Goal: Task Accomplishment & Management: Use online tool/utility

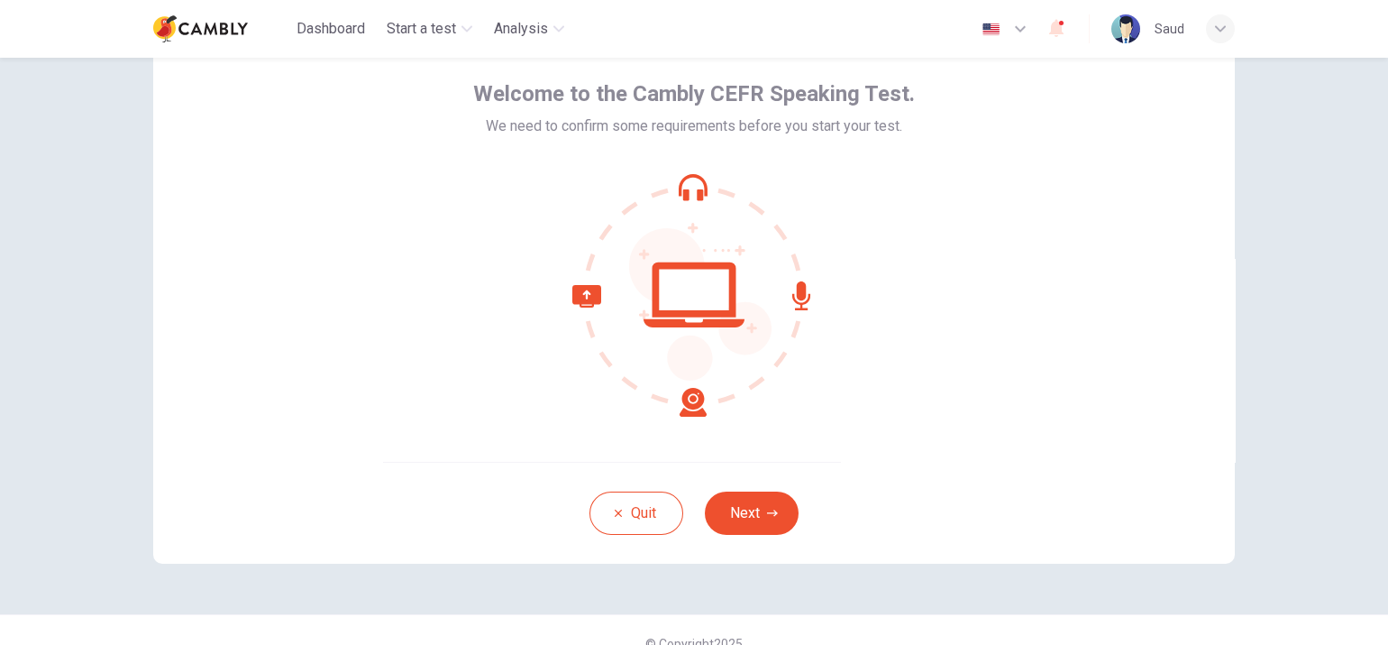
scroll to position [105, 0]
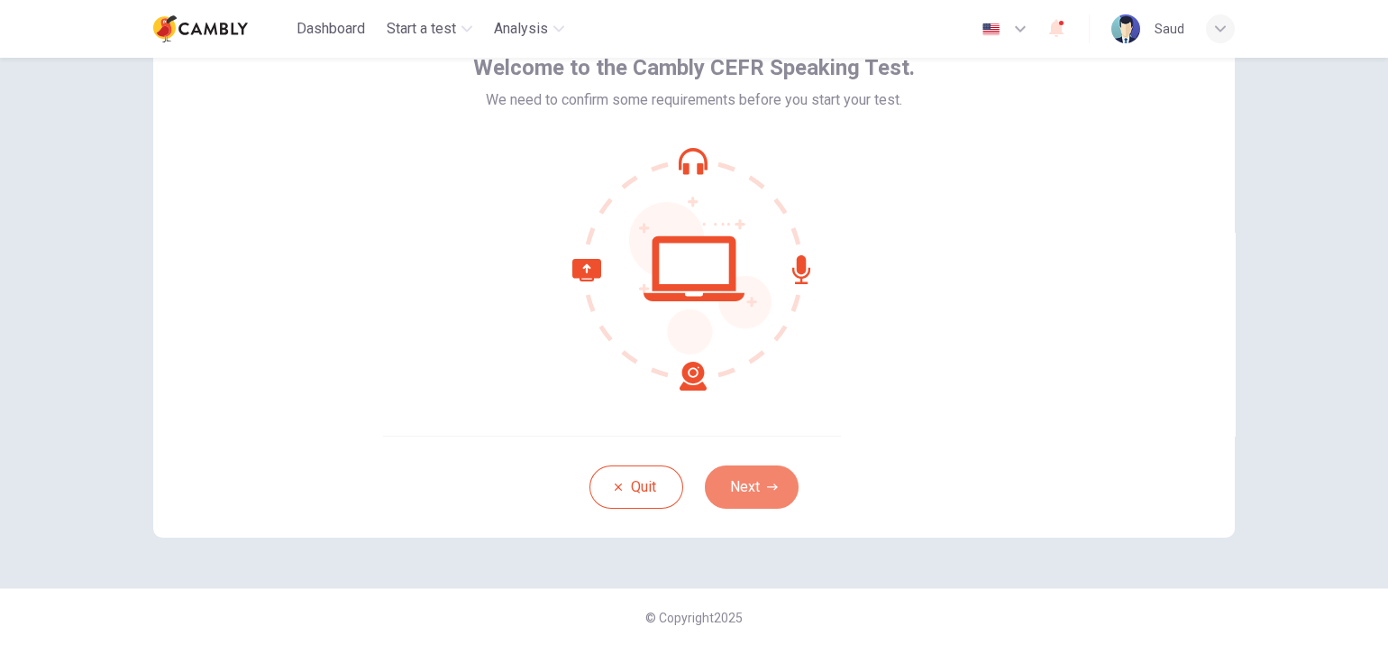
click at [770, 477] on button "Next" at bounding box center [752, 486] width 94 height 43
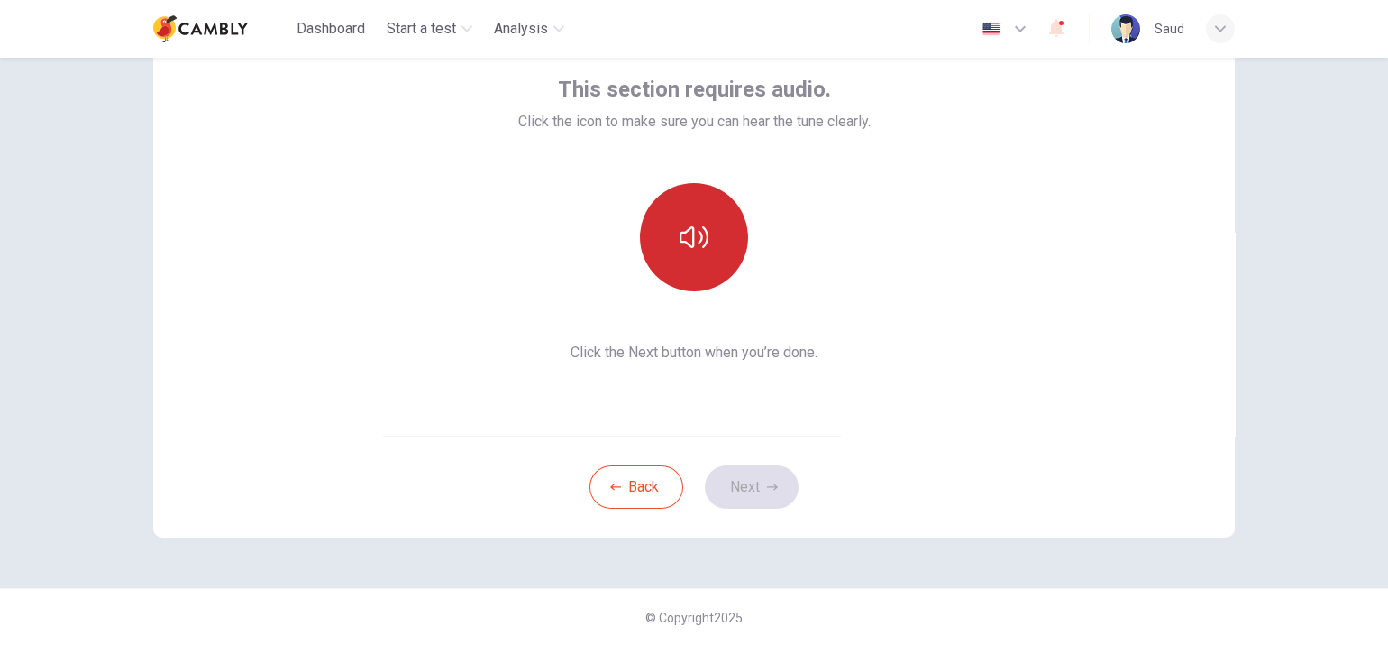
click at [685, 224] on icon "button" at bounding box center [694, 237] width 29 height 29
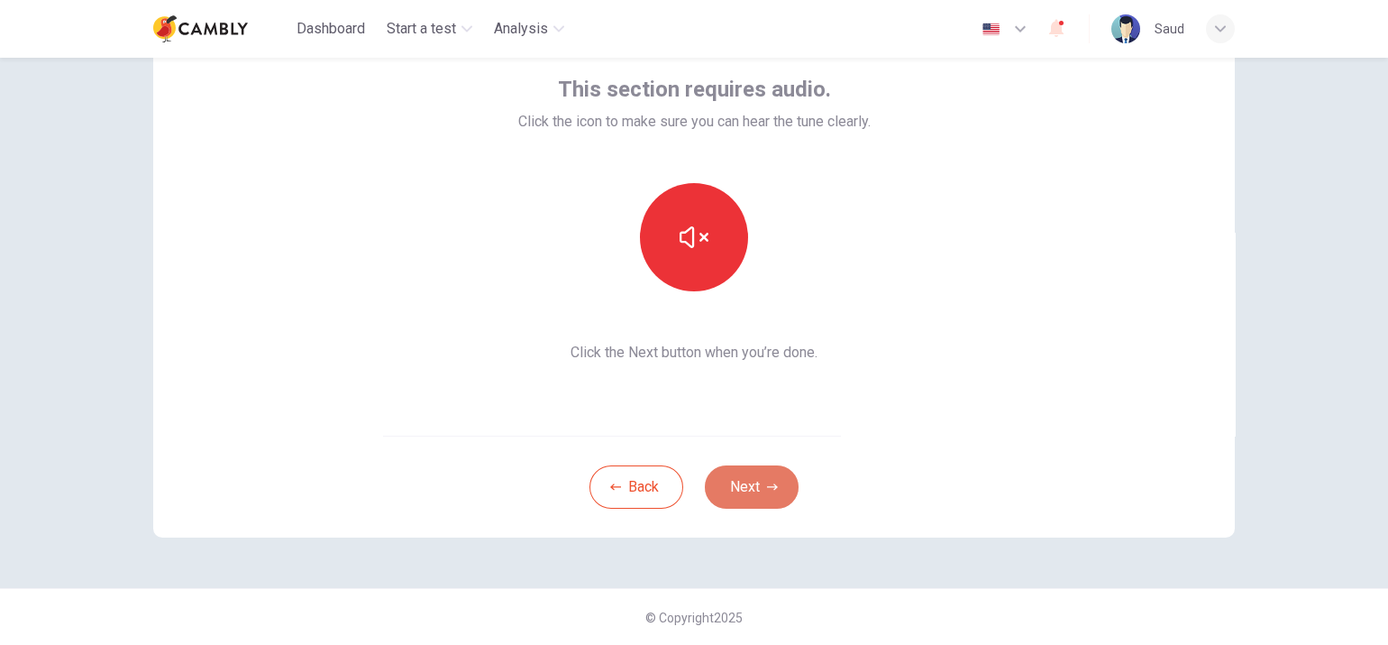
click at [756, 482] on button "Next" at bounding box center [752, 486] width 94 height 43
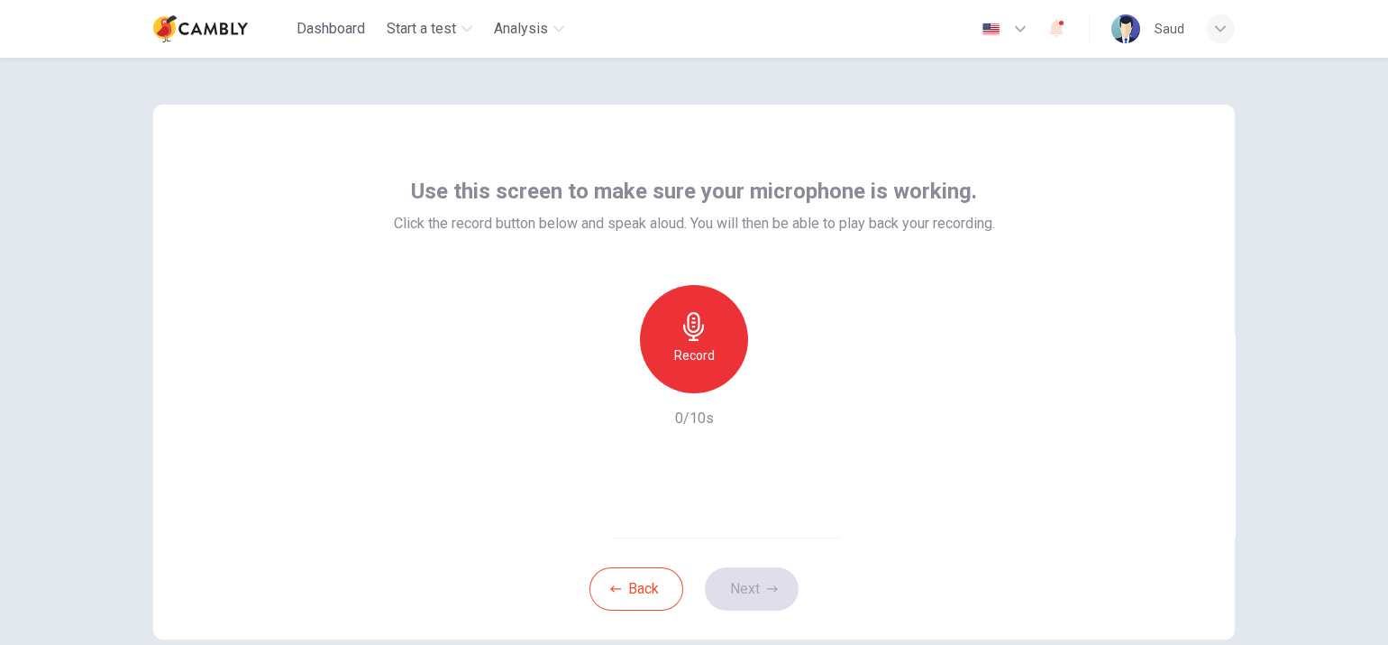
scroll to position [0, 0]
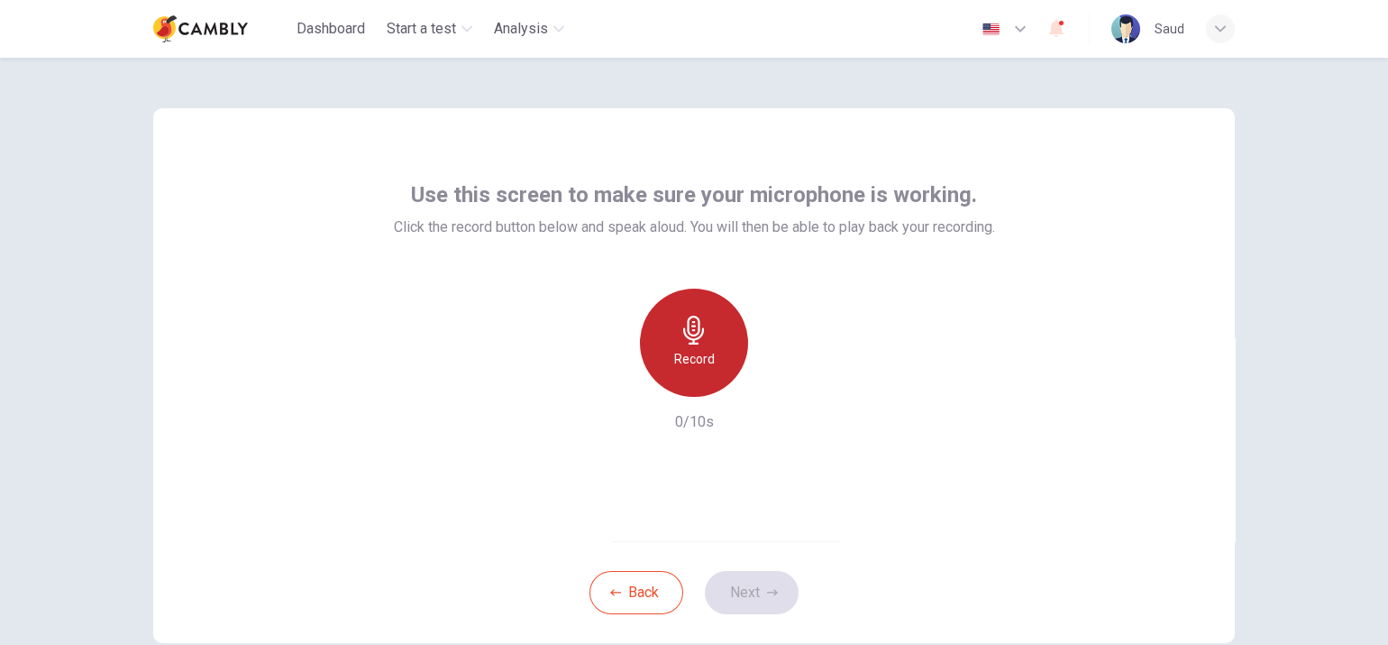
click at [693, 318] on icon "button" at bounding box center [693, 330] width 21 height 29
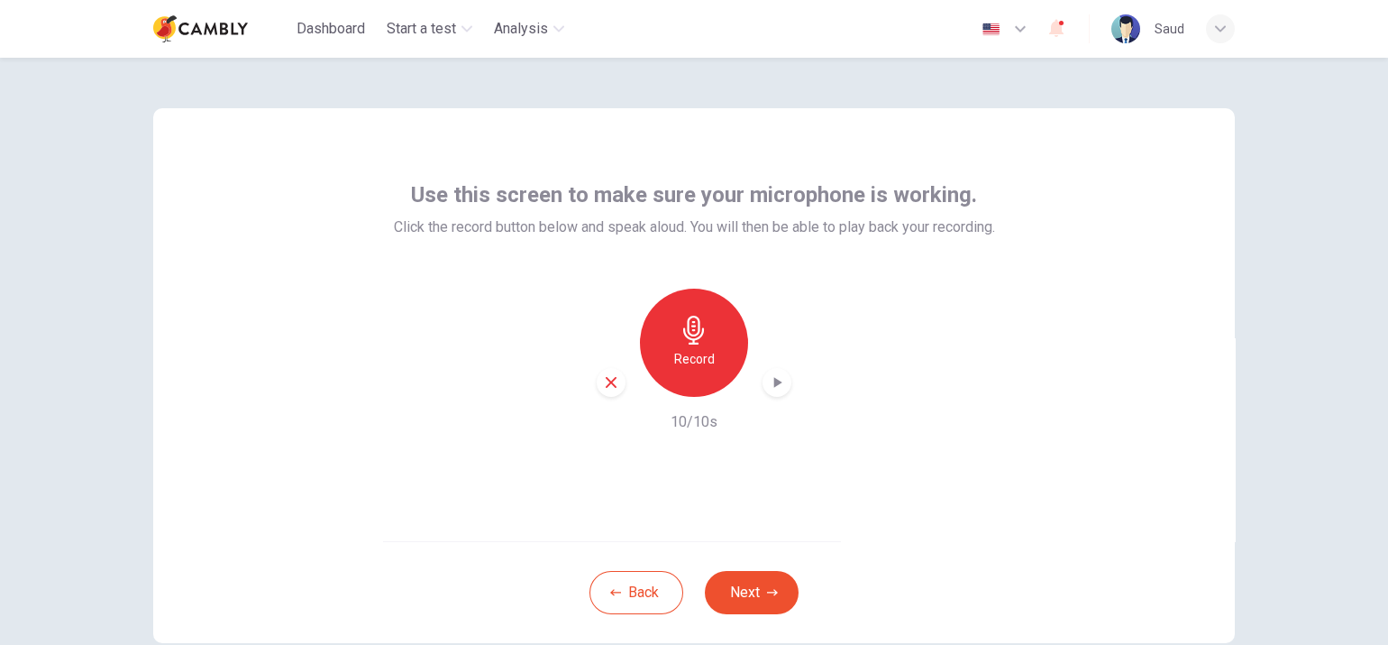
click at [773, 377] on icon "button" at bounding box center [777, 382] width 18 height 18
click at [680, 334] on icon "button" at bounding box center [694, 330] width 29 height 29
click at [780, 383] on icon "button" at bounding box center [777, 382] width 18 height 18
click at [606, 388] on icon "button" at bounding box center [611, 382] width 16 height 16
click at [678, 350] on h6 "Record" at bounding box center [694, 359] width 41 height 22
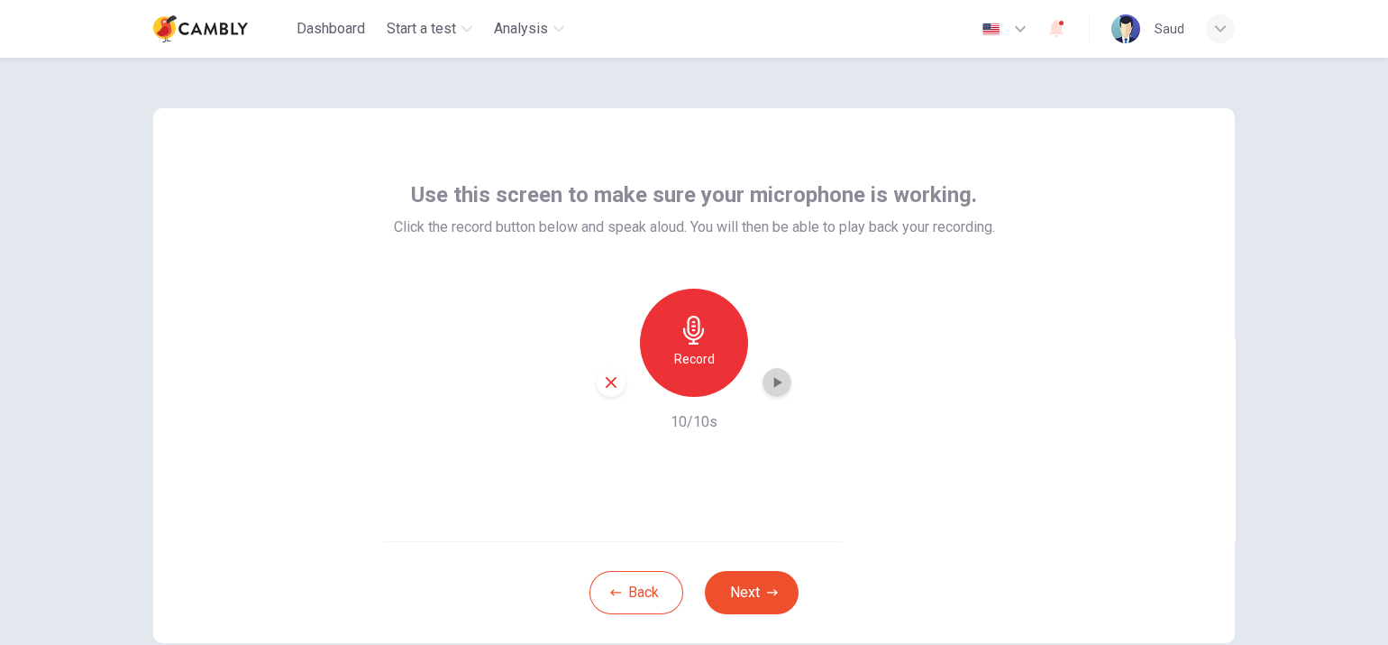
click at [774, 383] on icon "button" at bounding box center [778, 382] width 8 height 11
click at [606, 392] on div "button" at bounding box center [611, 382] width 29 height 29
click at [687, 368] on h6 "Record" at bounding box center [694, 359] width 41 height 22
click at [773, 387] on icon "button" at bounding box center [777, 382] width 18 height 18
click at [603, 382] on icon "button" at bounding box center [611, 382] width 16 height 16
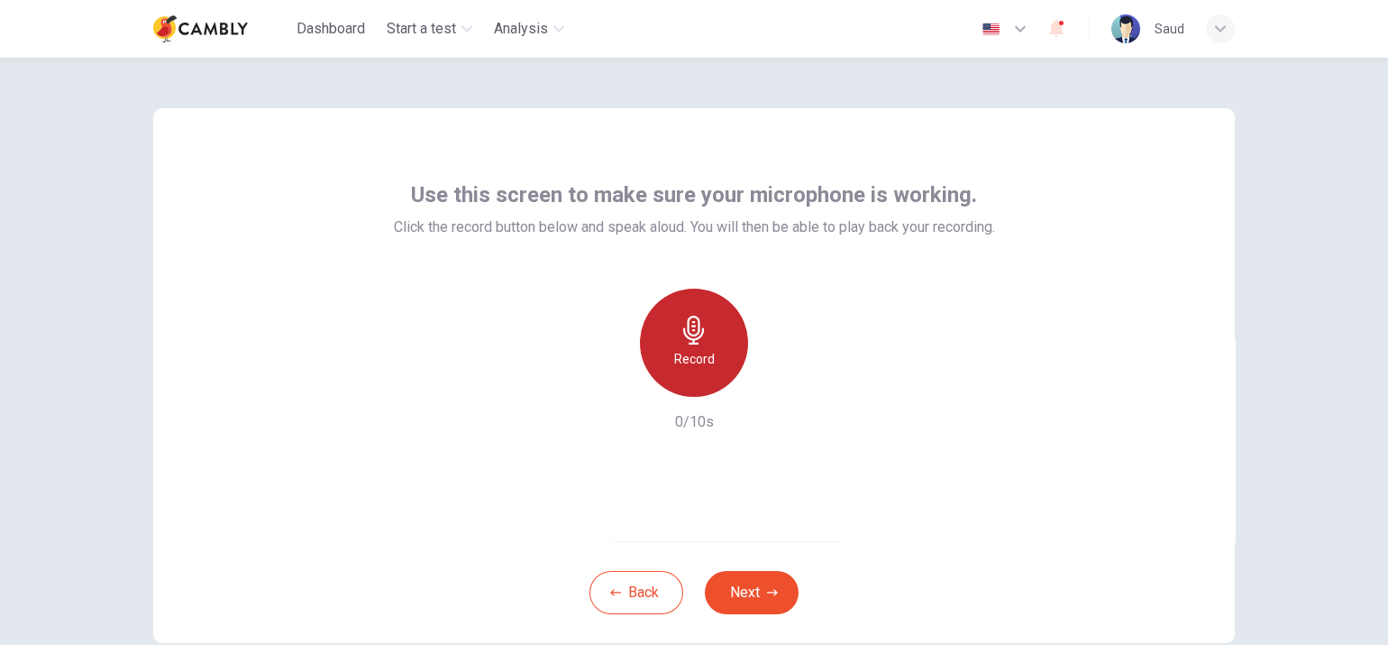
click at [677, 354] on h6 "Record" at bounding box center [694, 359] width 41 height 22
click at [774, 384] on icon "button" at bounding box center [778, 382] width 8 height 11
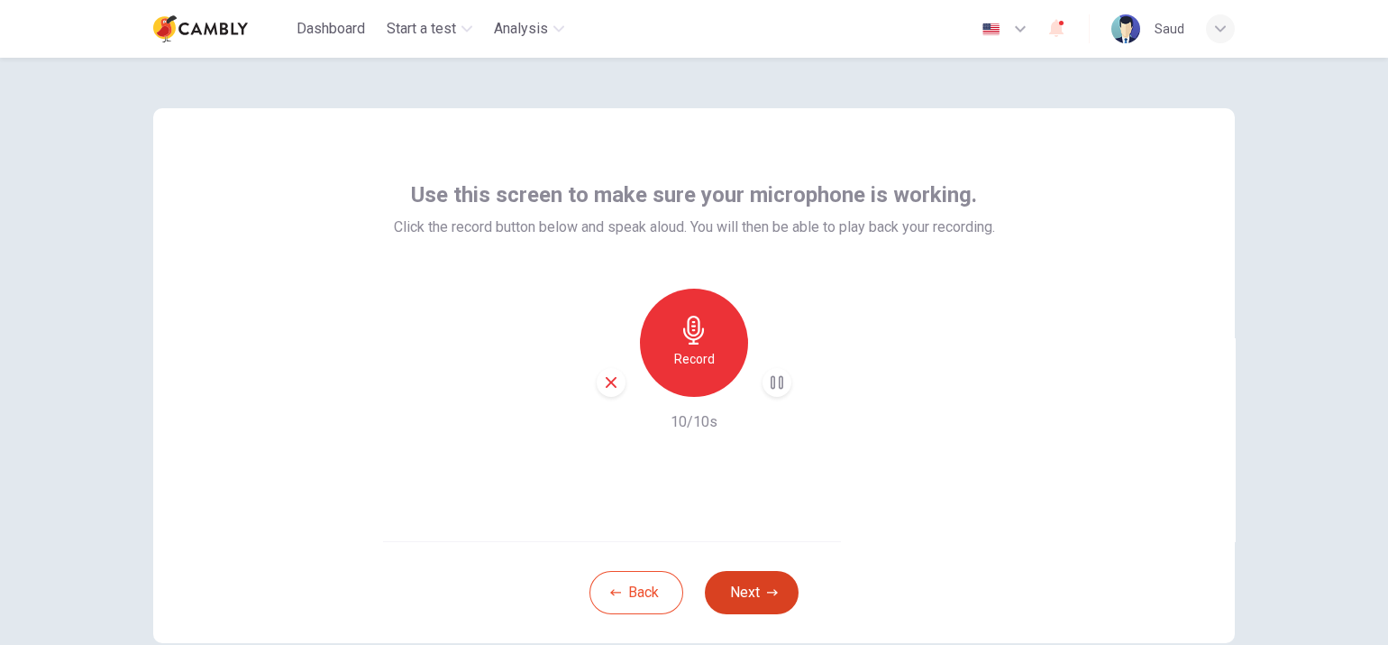
click at [755, 577] on button "Next" at bounding box center [752, 592] width 94 height 43
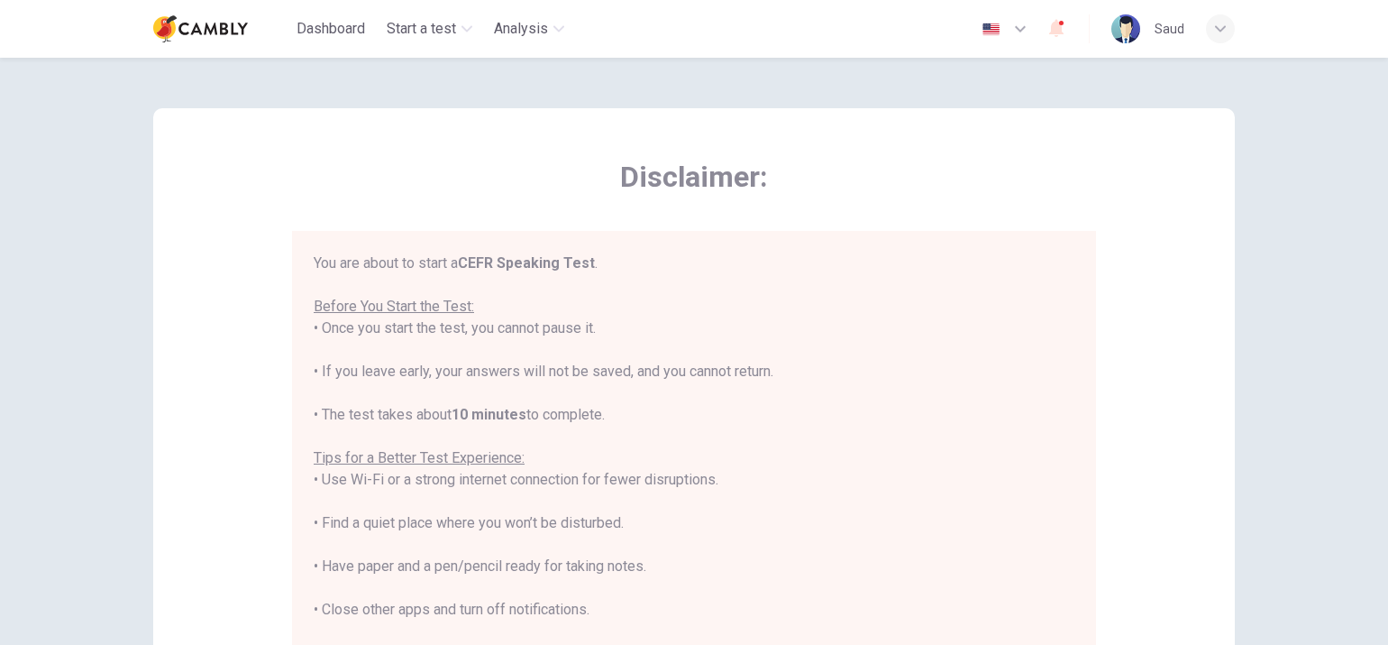
scroll to position [21, 0]
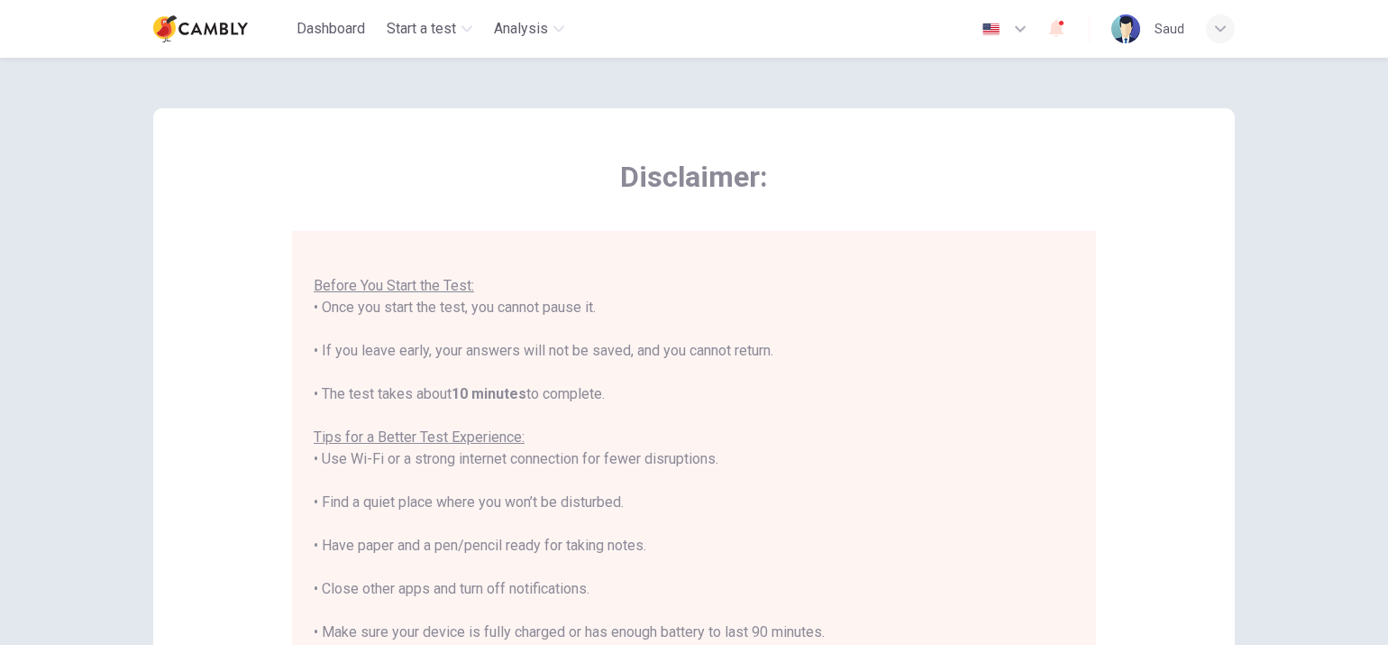
click at [1214, 253] on div "Disclaimer: You are about to start a CEFR Speaking Test . Before You Start the …" at bounding box center [694, 450] width 1082 height 684
drag, startPoint x: 377, startPoint y: 307, endPoint x: 551, endPoint y: 323, distance: 174.7
click at [551, 323] on div "You are about to start a CEFR Speaking Test . Before You Start the Test: • Once…" at bounding box center [694, 481] width 761 height 498
drag, startPoint x: 551, startPoint y: 323, endPoint x: 480, endPoint y: 395, distance: 100.7
click at [482, 395] on b "10 minutes" at bounding box center [489, 393] width 75 height 17
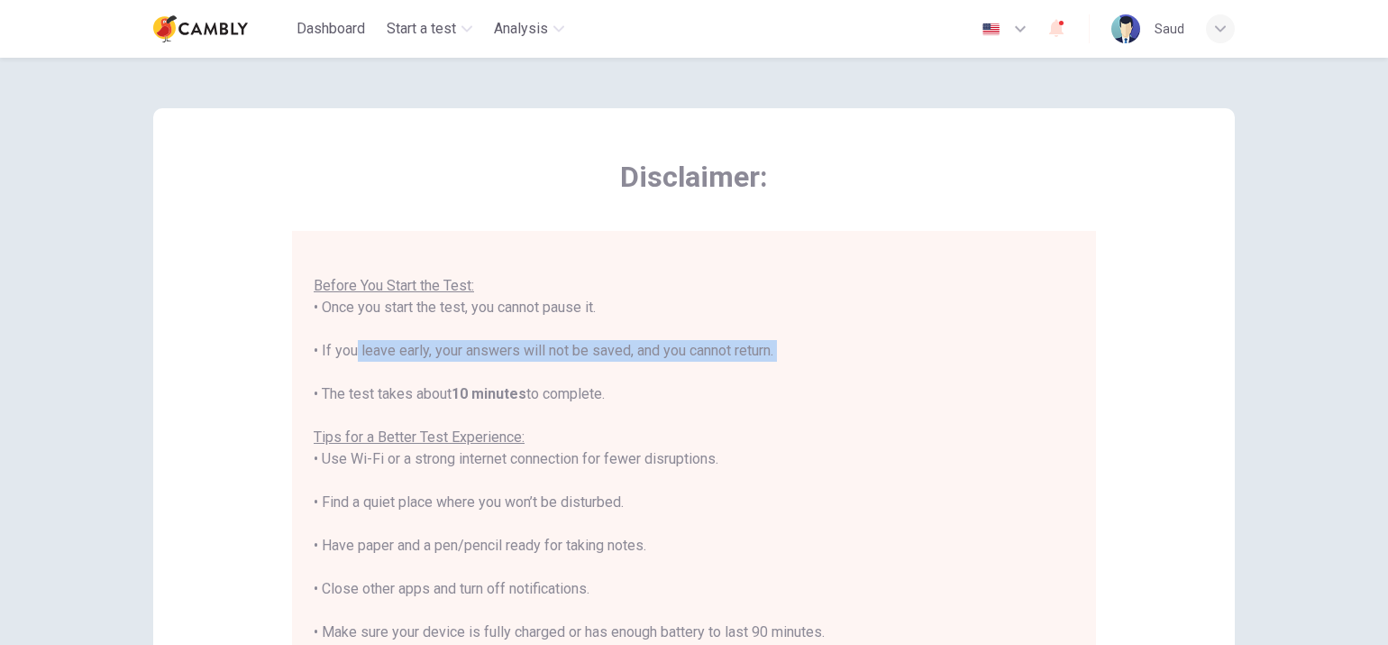
drag, startPoint x: 342, startPoint y: 352, endPoint x: 480, endPoint y: 363, distance: 139.3
click at [480, 363] on div "You are about to start a CEFR Speaking Test . Before You Start the Test: • Once…" at bounding box center [694, 481] width 761 height 498
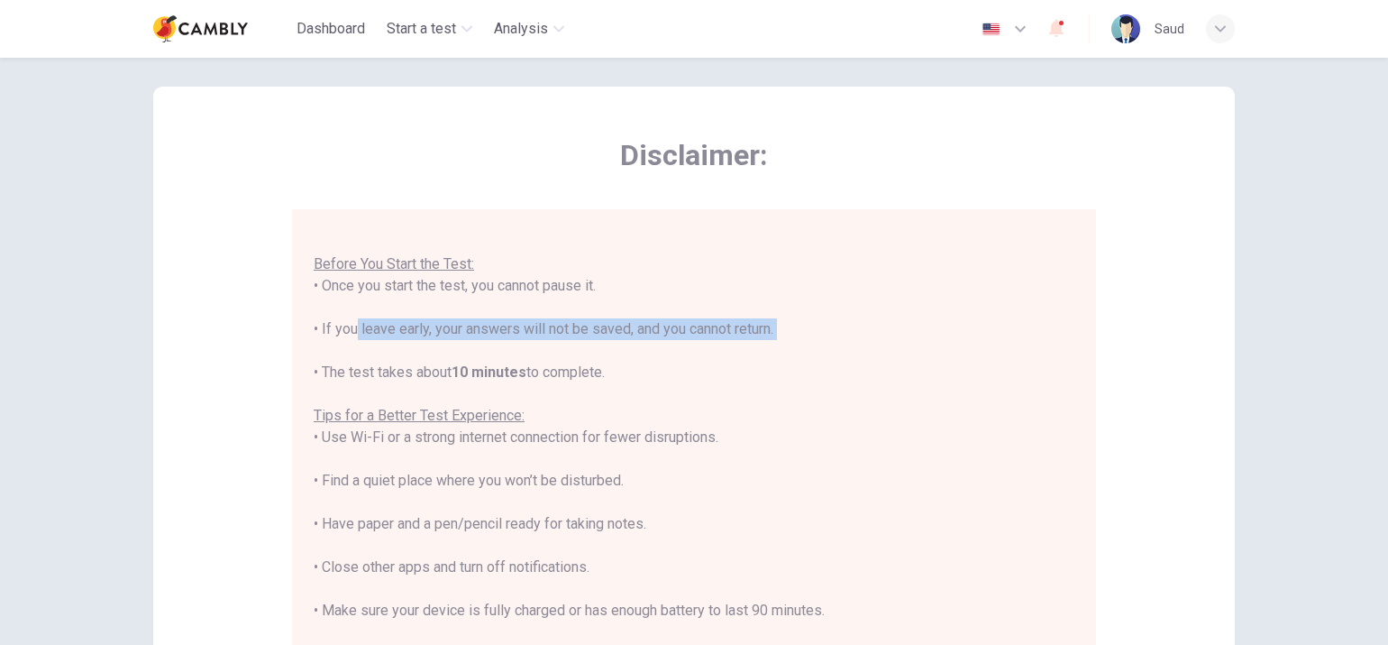
scroll to position [37, 0]
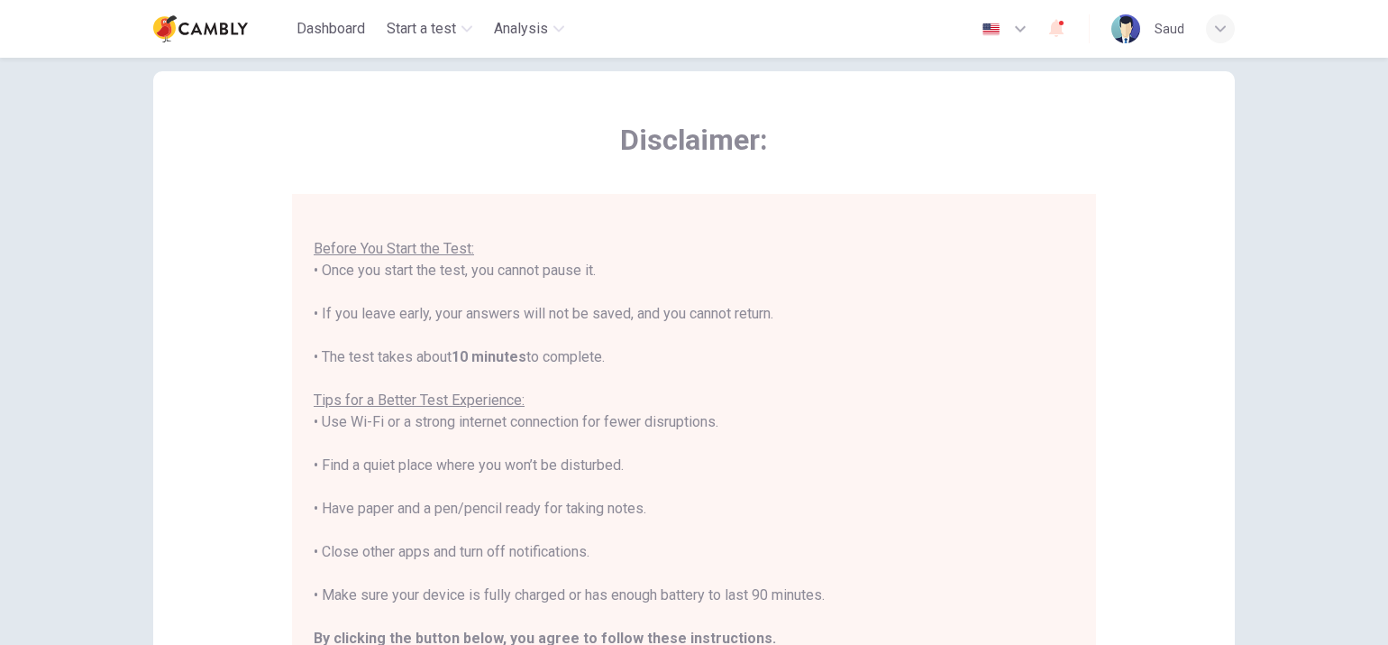
click at [613, 347] on div "You are about to start a CEFR Speaking Test . Before You Start the Test: • Once…" at bounding box center [694, 444] width 761 height 498
drag, startPoint x: 371, startPoint y: 354, endPoint x: 505, endPoint y: 365, distance: 134.8
click at [505, 365] on div "You are about to start a CEFR Speaking Test . Before You Start the Test: • Once…" at bounding box center [694, 444] width 761 height 498
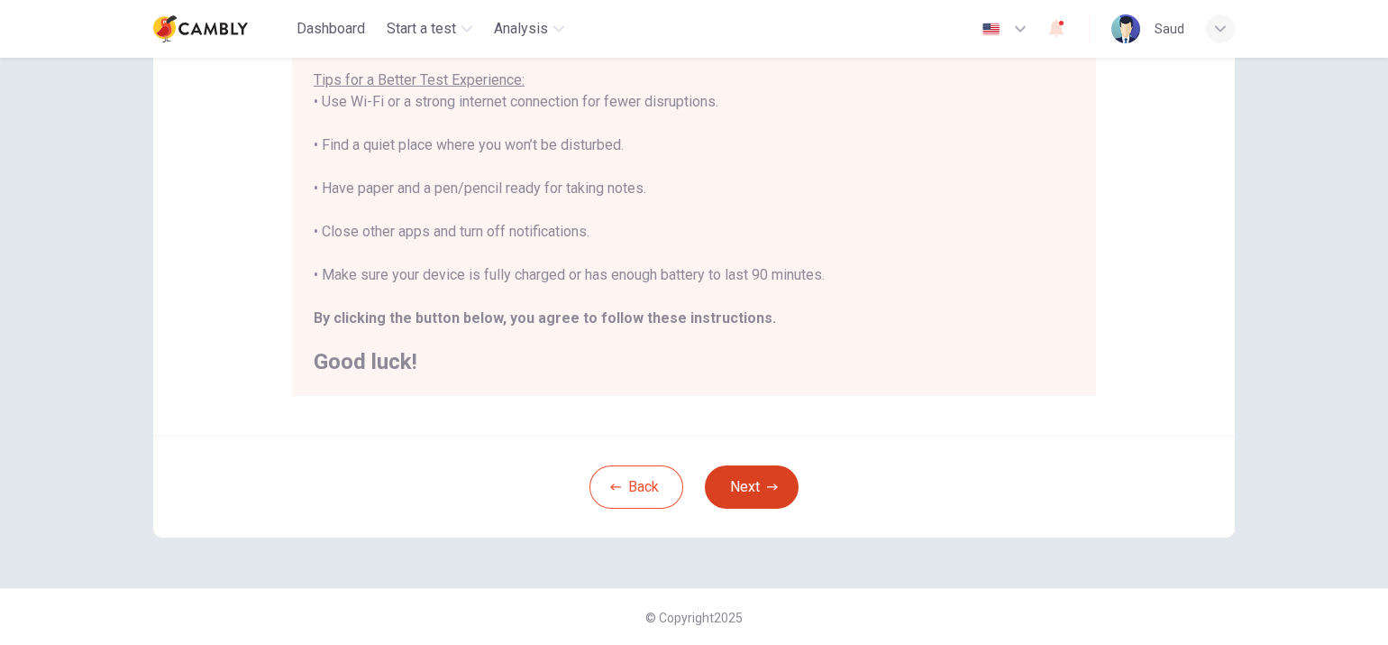
click at [726, 499] on button "Next" at bounding box center [752, 486] width 94 height 43
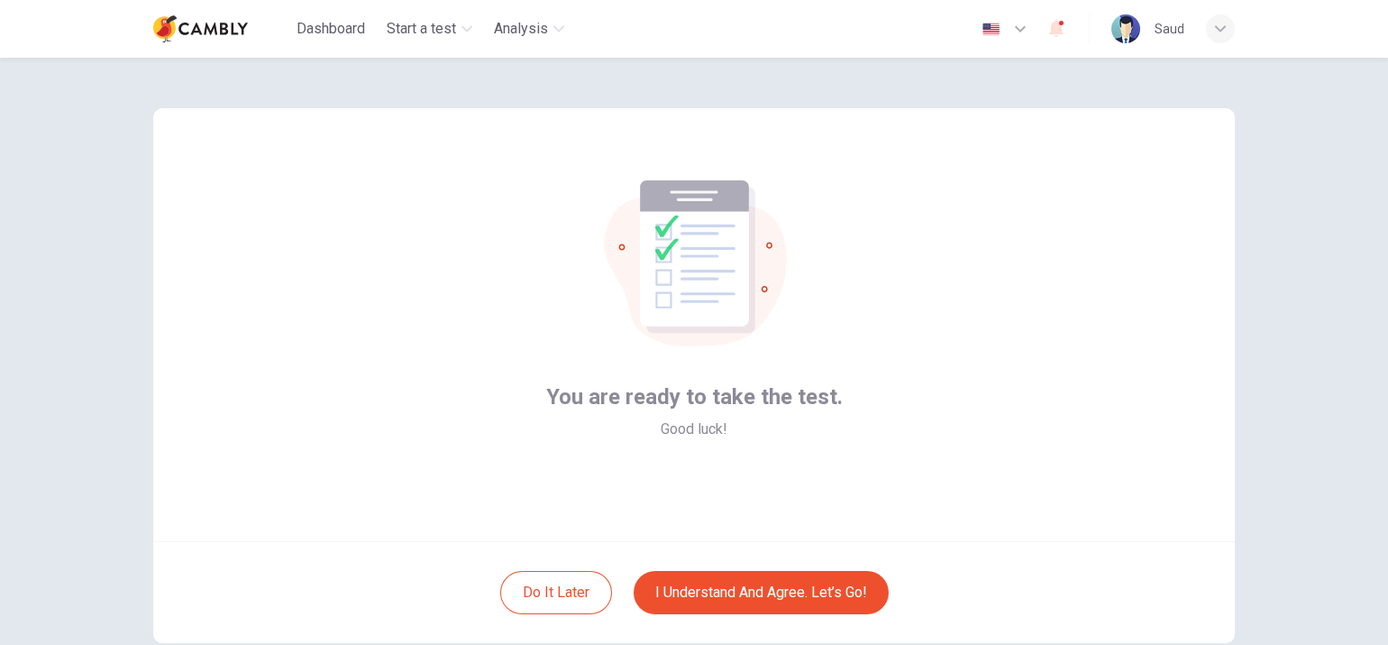
scroll to position [0, 0]
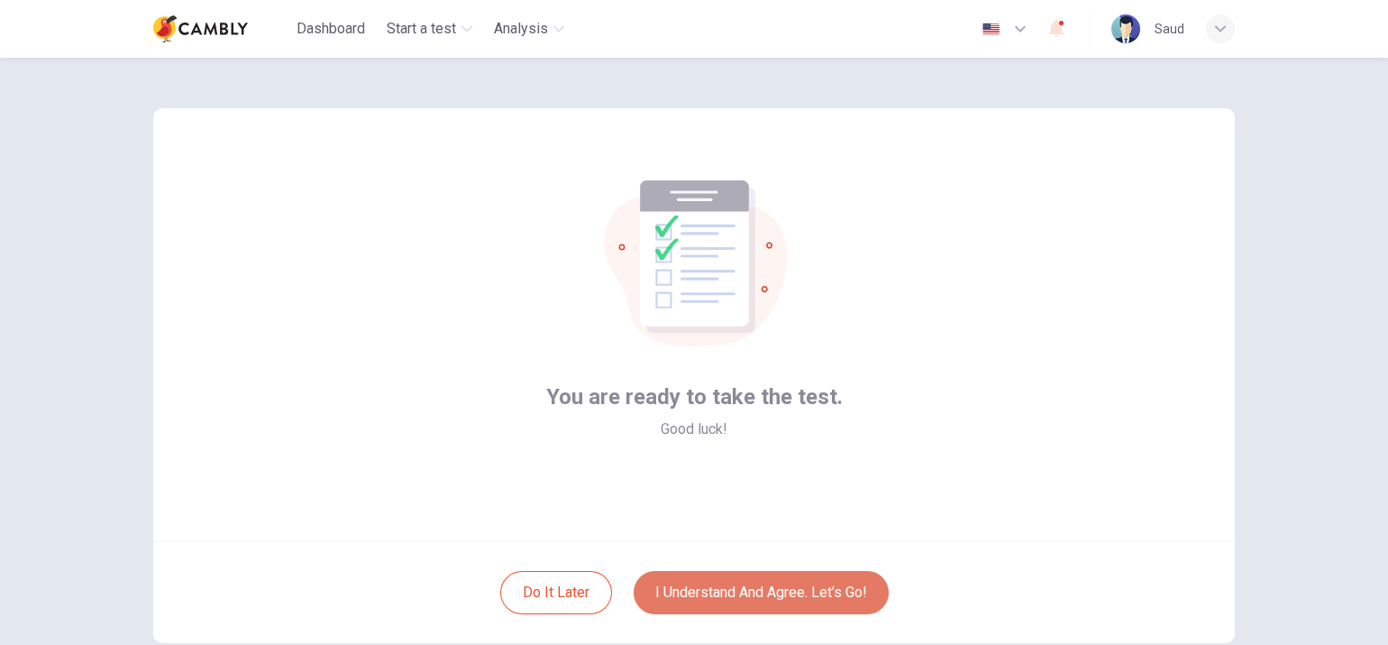
click at [798, 582] on button "I understand and agree. Let’s go!" at bounding box center [761, 592] width 255 height 43
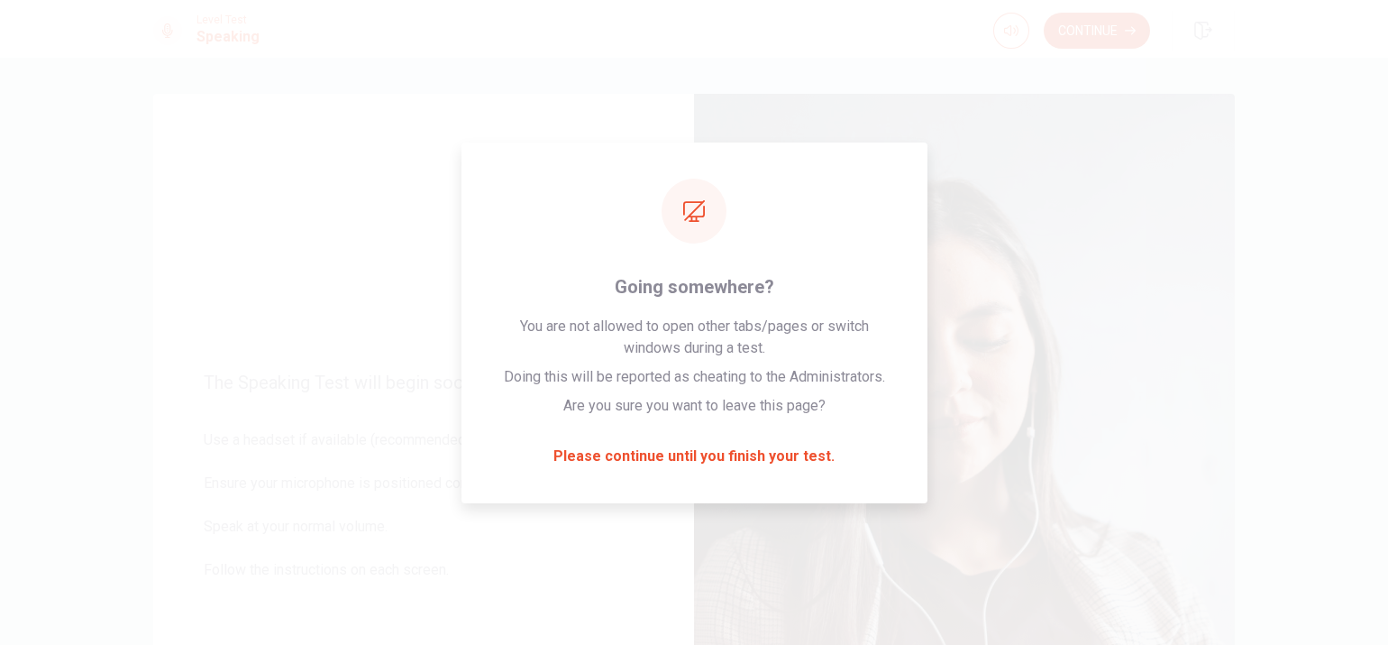
click at [1104, 39] on button "Continue" at bounding box center [1097, 31] width 106 height 36
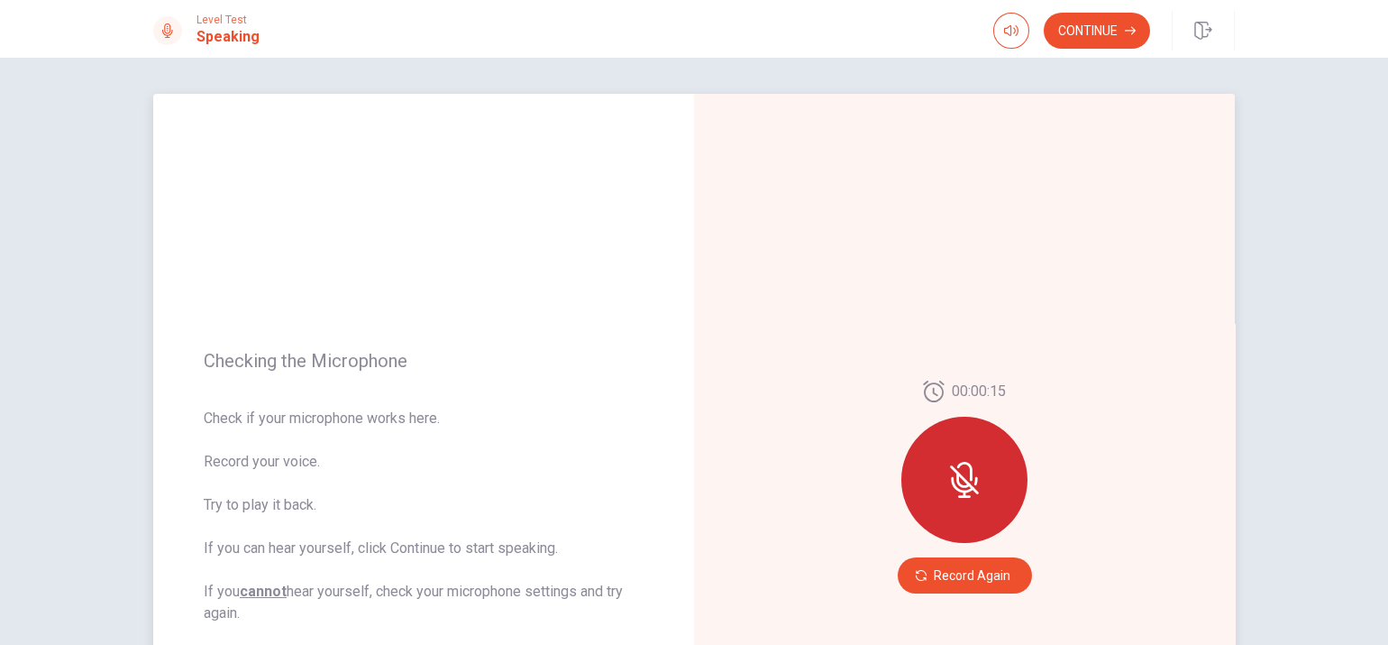
click at [355, 404] on div "Checking the Microphone Check if your microphone works here. Record your voice.…" at bounding box center [423, 487] width 541 height 786
click at [268, 462] on span "Check if your microphone works here. Record your voice. Try to play it back. If…" at bounding box center [424, 515] width 440 height 216
click at [973, 482] on icon at bounding box center [965, 480] width 36 height 36
click at [956, 554] on div "00:00:15" at bounding box center [964, 468] width 126 height 177
click at [948, 570] on button "Record Again" at bounding box center [965, 575] width 134 height 36
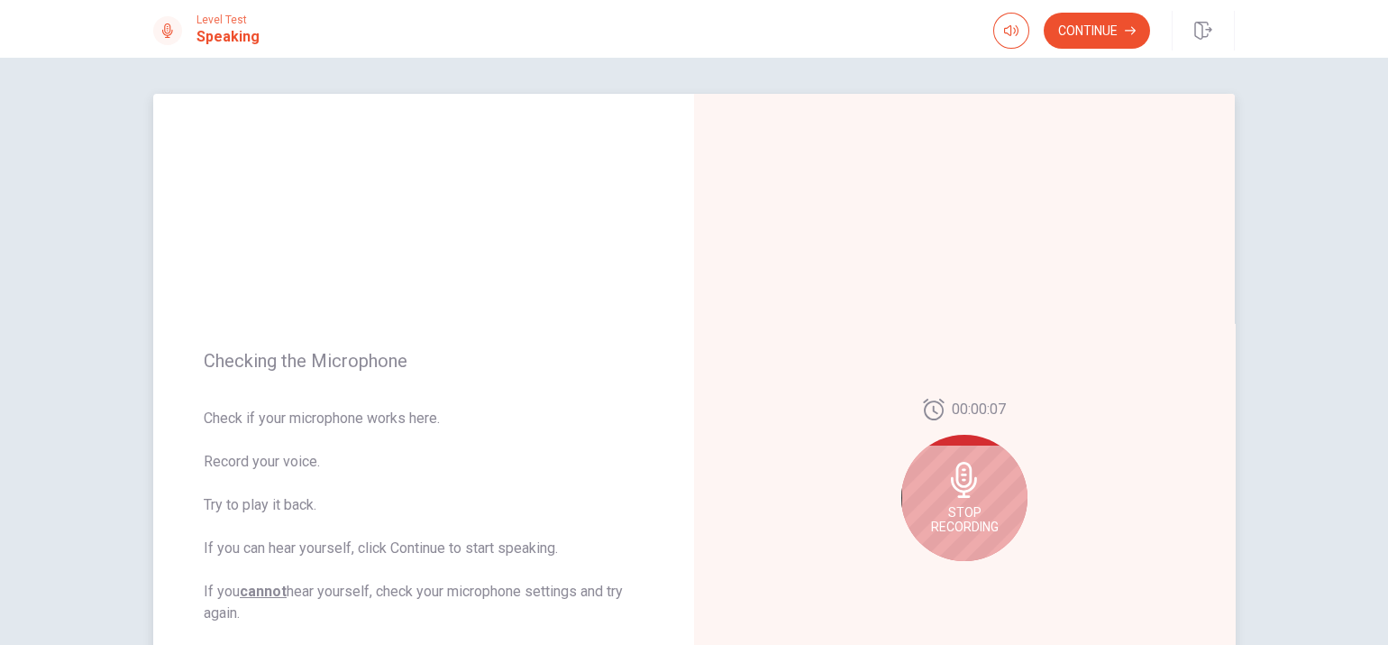
click at [953, 483] on icon at bounding box center [964, 480] width 26 height 36
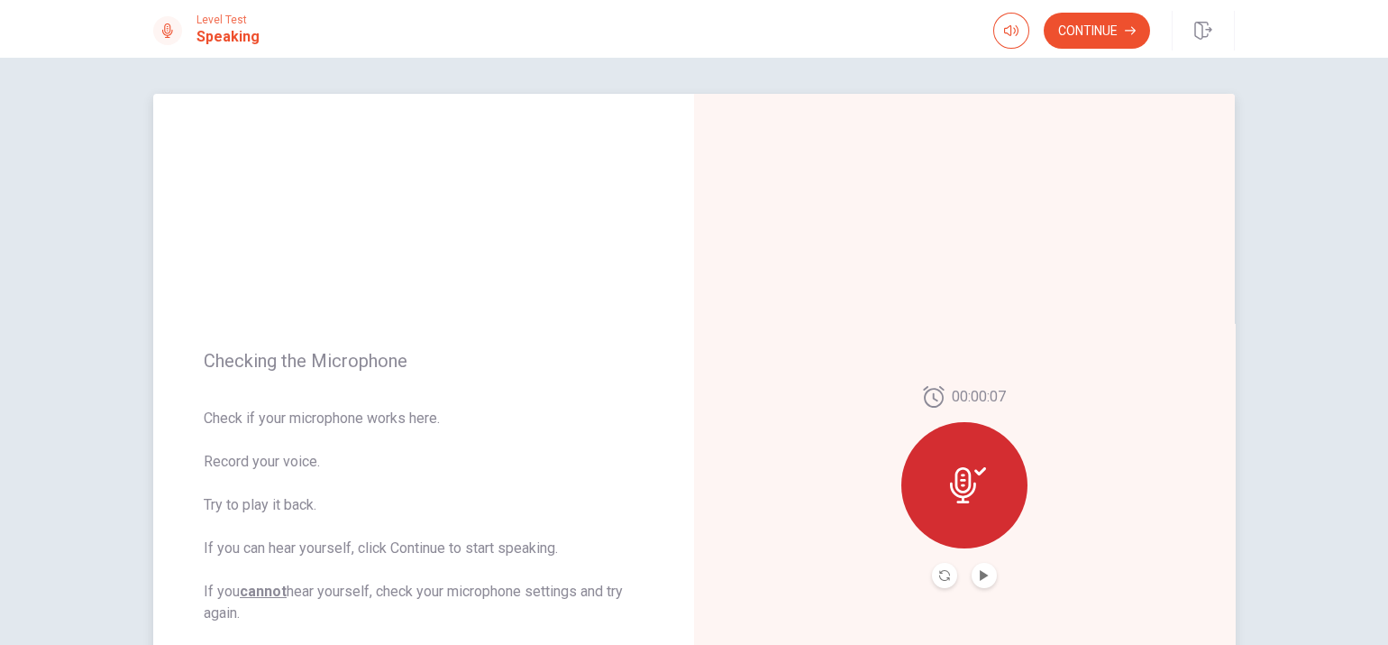
click at [953, 483] on icon at bounding box center [968, 485] width 36 height 36
click at [980, 581] on button "Play Audio" at bounding box center [984, 575] width 25 height 25
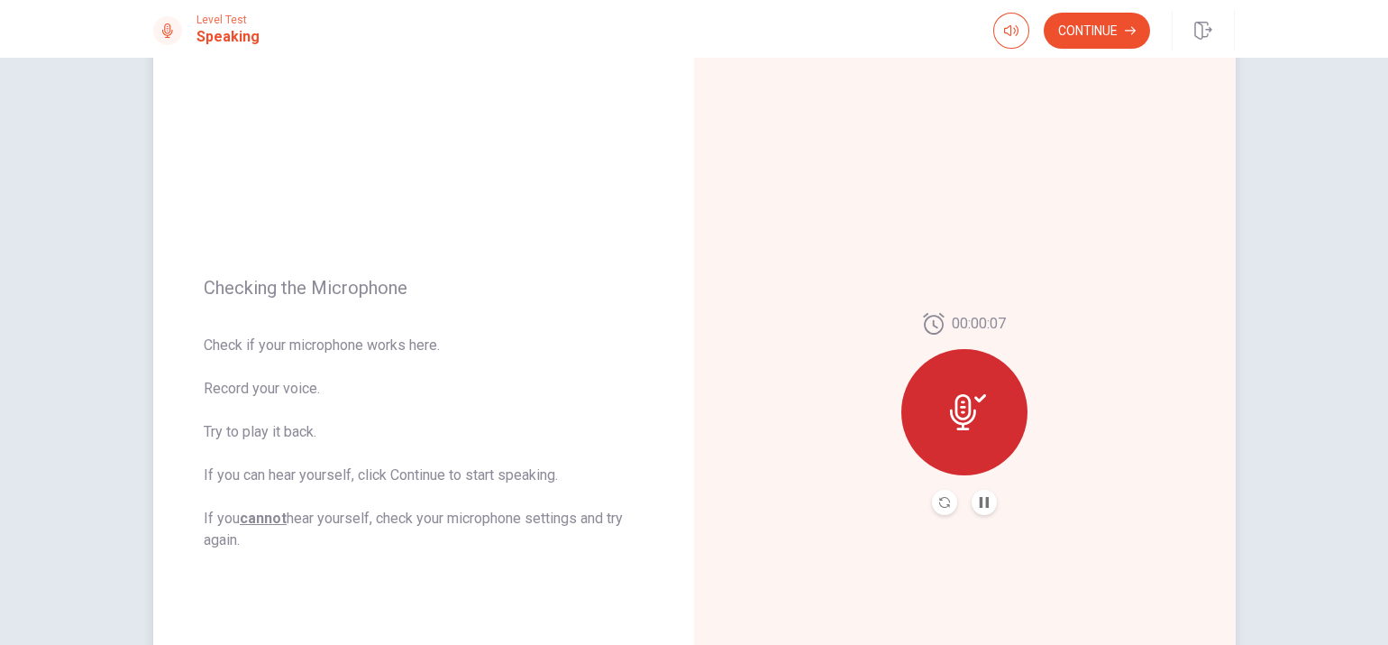
scroll to position [75, 0]
click at [1112, 34] on button "Continue" at bounding box center [1097, 31] width 106 height 36
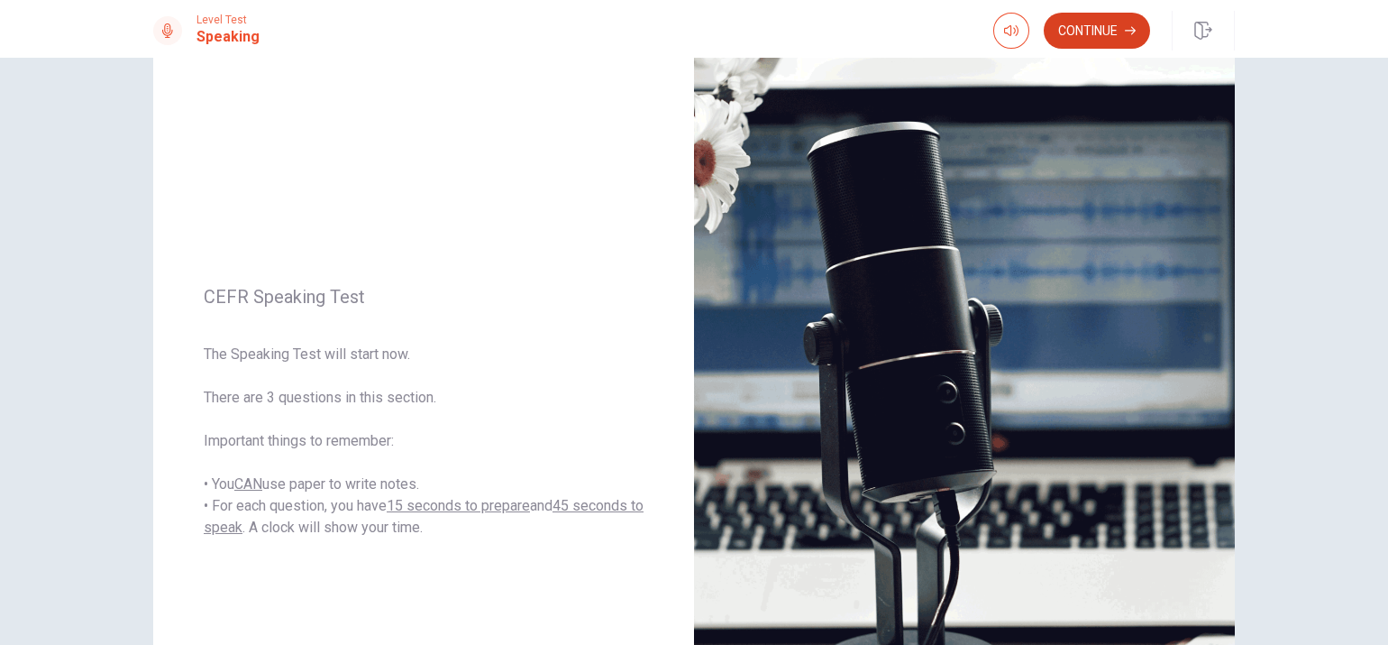
click at [1081, 32] on button "Continue" at bounding box center [1097, 31] width 106 height 36
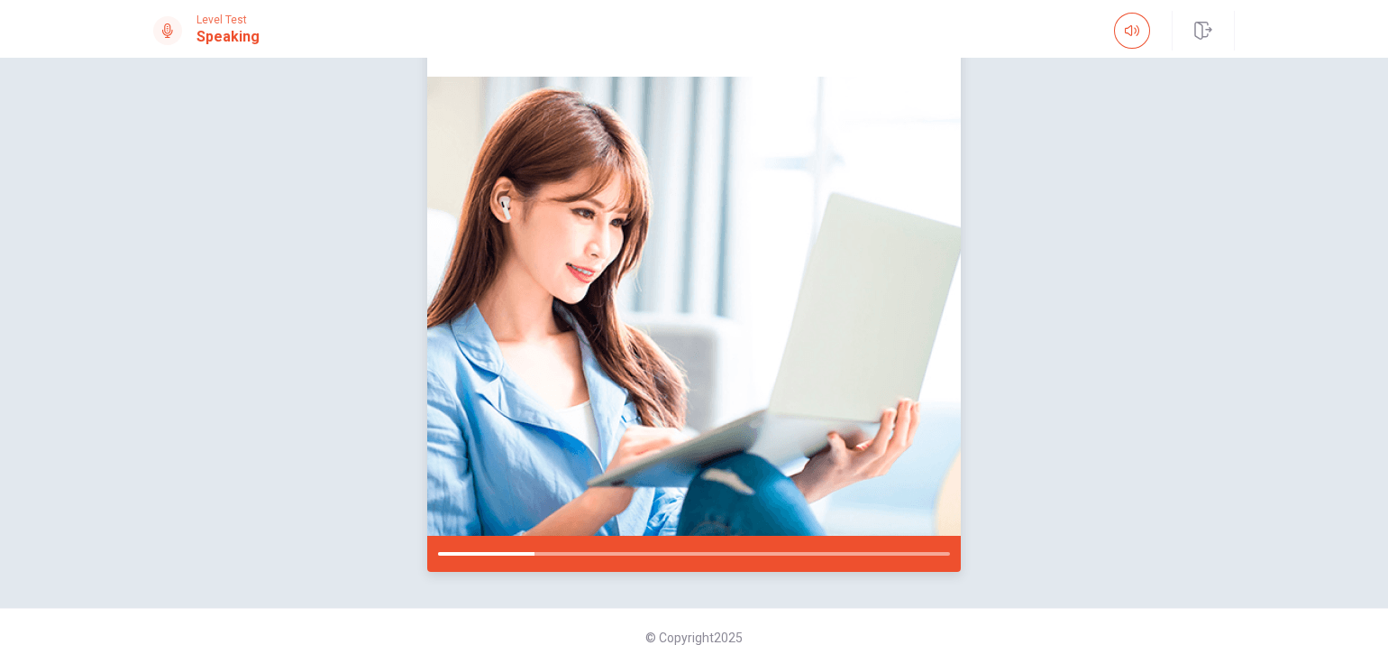
scroll to position [107, 0]
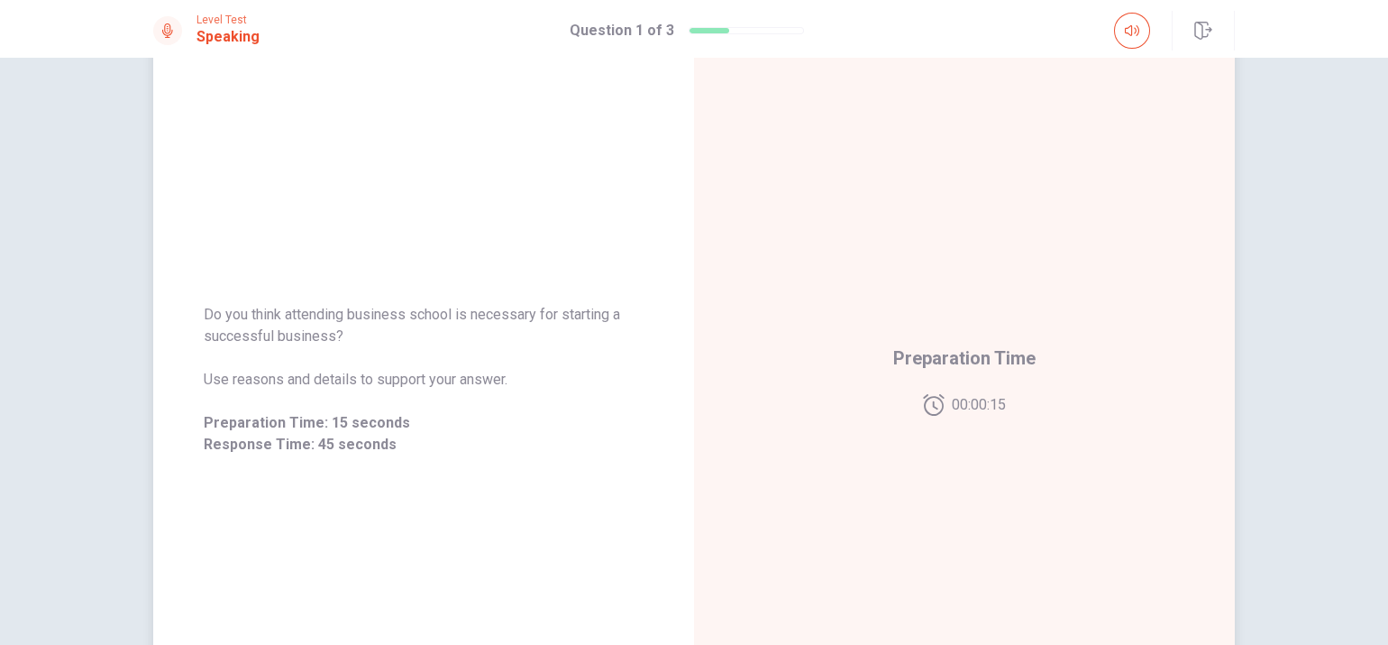
drag, startPoint x: 212, startPoint y: 315, endPoint x: 349, endPoint y: 318, distance: 137.1
click at [349, 318] on span "Do you think attending business school is necessary for starting a successful b…" at bounding box center [424, 325] width 440 height 43
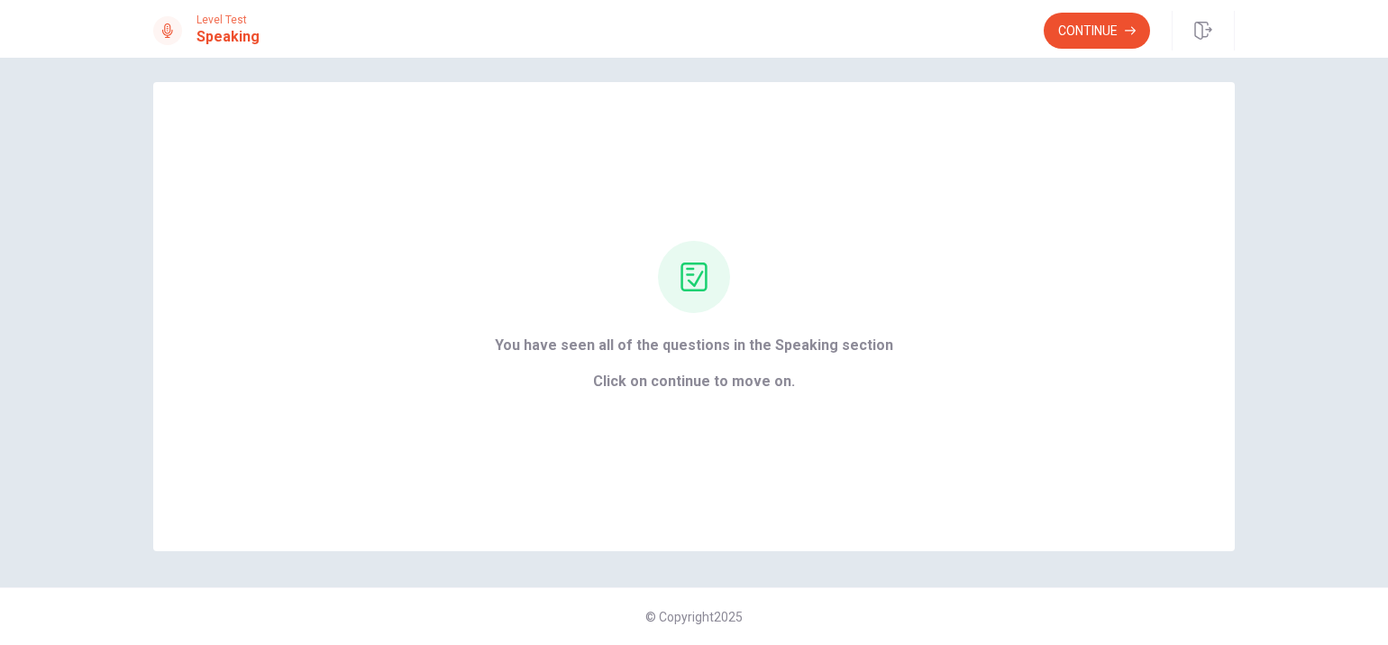
scroll to position [12, 0]
click at [1070, 38] on button "Continue" at bounding box center [1097, 31] width 106 height 36
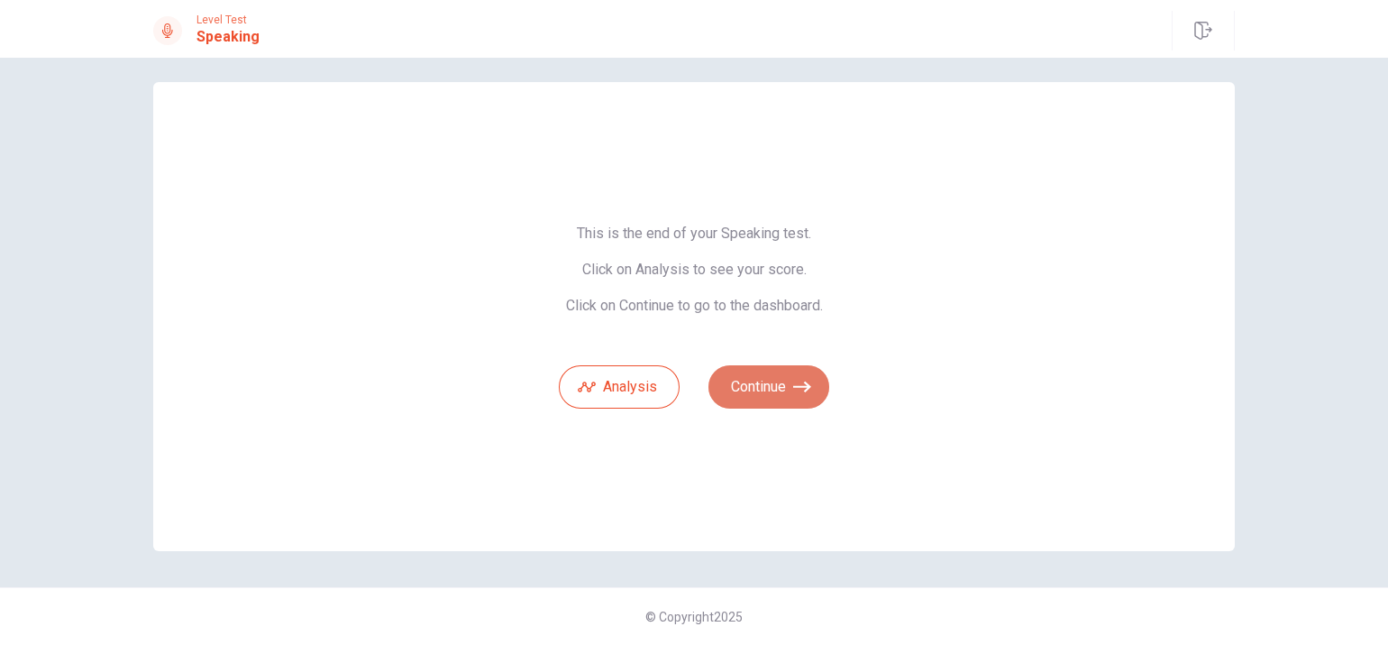
click at [749, 390] on button "Continue" at bounding box center [769, 386] width 121 height 43
